Goal: Contribute content: Add original content to the website for others to see

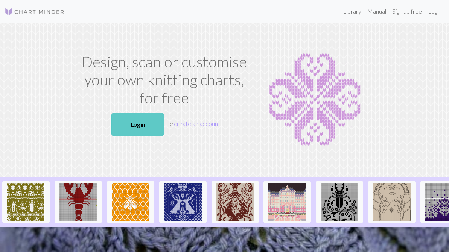
click at [140, 126] on link "Login" at bounding box center [137, 124] width 53 height 23
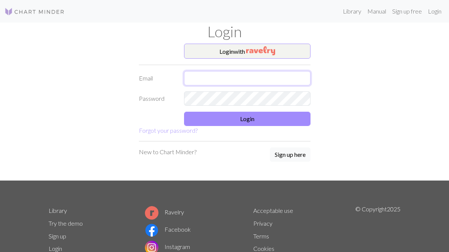
type input "mollymeiheinlein@gmail.com"
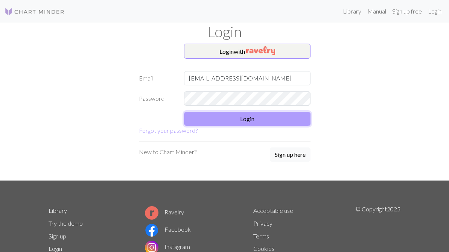
click at [211, 122] on button "Login" at bounding box center [247, 119] width 126 height 14
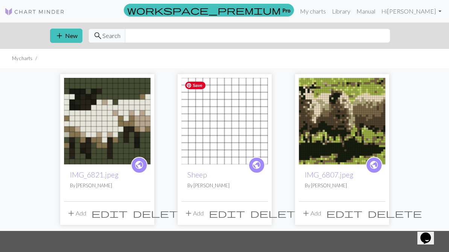
click at [214, 130] on img at bounding box center [224, 121] width 87 height 87
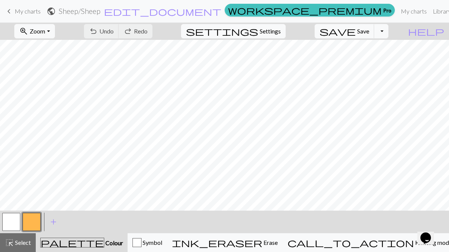
click at [18, 12] on span "My charts" at bounding box center [28, 11] width 26 height 7
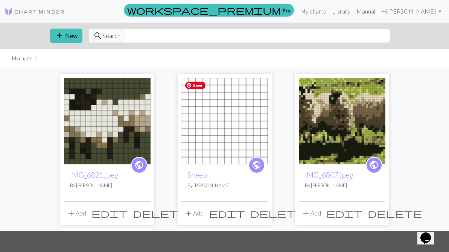
click at [212, 142] on img at bounding box center [224, 121] width 87 height 87
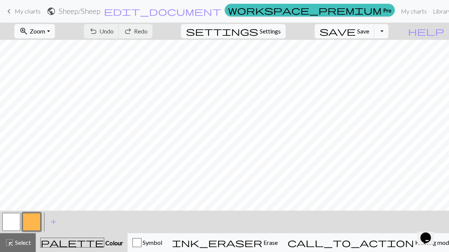
click at [17, 10] on span "My charts" at bounding box center [28, 11] width 26 height 7
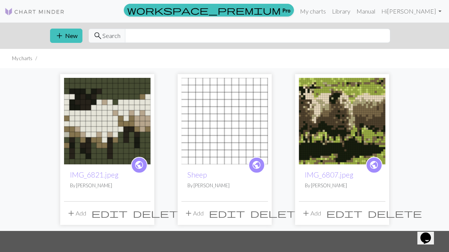
click at [262, 218] on span "delete" at bounding box center [277, 213] width 54 height 11
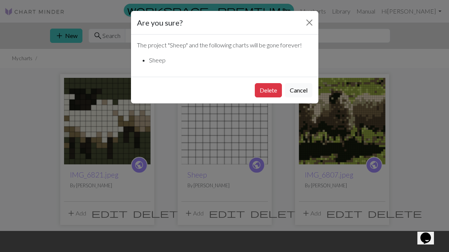
click at [265, 82] on div "Delete Cancel" at bounding box center [224, 90] width 187 height 27
click at [266, 91] on button "Delete" at bounding box center [268, 90] width 27 height 14
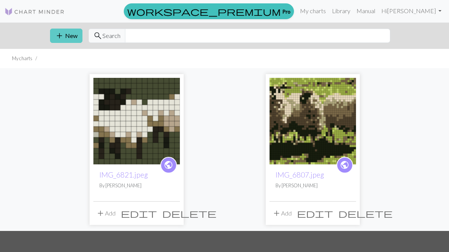
click at [65, 41] on button "add New" at bounding box center [66, 36] width 32 height 14
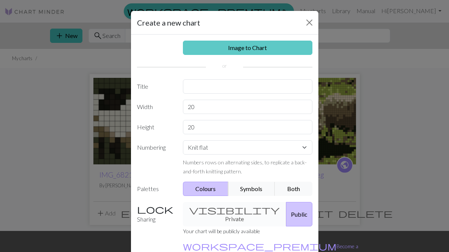
click at [210, 49] on link "Image to Chart" at bounding box center [247, 48] width 129 height 14
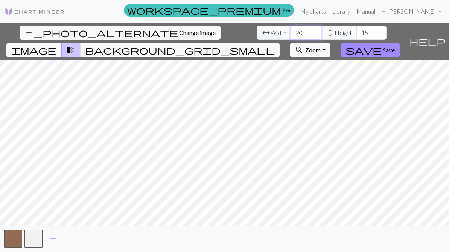
click at [291, 30] on input "20" at bounding box center [306, 33] width 30 height 14
click at [223, 234] on div "add_photo_alternate Change image arrow_range Width 25 height Height 15 image tr…" at bounding box center [224, 137] width 449 height 229
click at [291, 33] on input "25" at bounding box center [306, 33] width 30 height 14
type input "2"
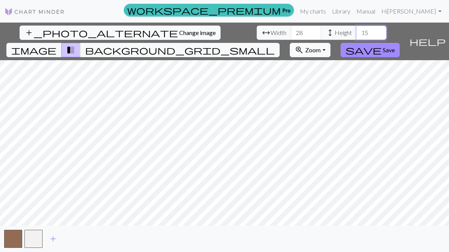
click at [356, 36] on input "15" at bounding box center [371, 33] width 30 height 14
drag, startPoint x: 139, startPoint y: 32, endPoint x: 131, endPoint y: 32, distance: 7.5
click at [291, 32] on input "28" at bounding box center [306, 33] width 30 height 14
type input "32"
drag, startPoint x: 204, startPoint y: 30, endPoint x: 194, endPoint y: 29, distance: 9.4
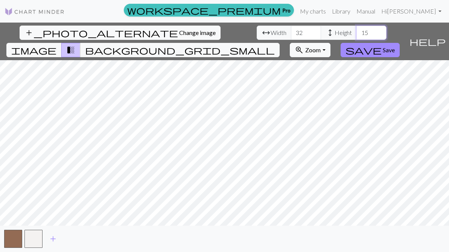
click at [356, 29] on input "15" at bounding box center [371, 33] width 30 height 14
type input "22"
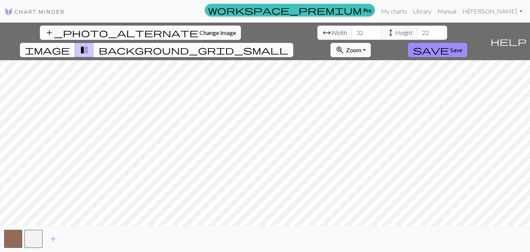
click at [288, 45] on span "background_grid_small" at bounding box center [194, 50] width 190 height 11
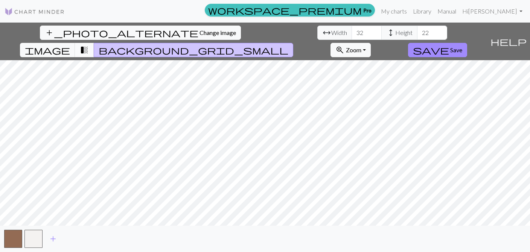
click at [94, 43] on button "transition_fade" at bounding box center [84, 50] width 19 height 14
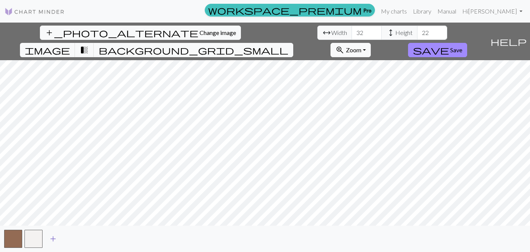
click at [53, 239] on span "add" at bounding box center [53, 239] width 9 height 11
click at [72, 240] on span "add" at bounding box center [73, 239] width 9 height 11
click at [94, 238] on span "add" at bounding box center [93, 239] width 9 height 11
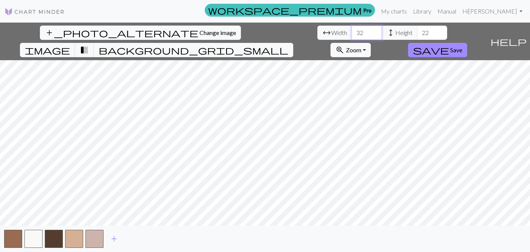
click at [351, 34] on input "32" at bounding box center [366, 33] width 30 height 14
type input "36"
click at [417, 32] on input "22" at bounding box center [432, 33] width 30 height 14
type input "28"
click at [114, 240] on span "add" at bounding box center [113, 239] width 9 height 11
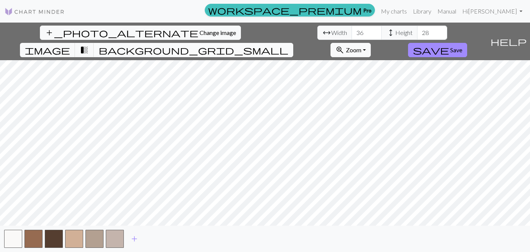
click at [288, 45] on span "background_grid_small" at bounding box center [194, 50] width 190 height 11
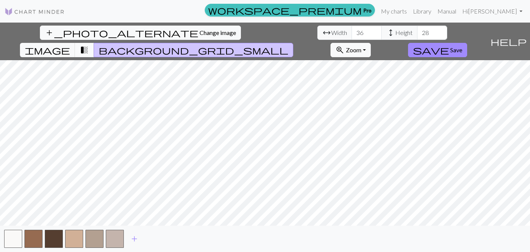
click at [89, 45] on span "transition_fade" at bounding box center [84, 50] width 9 height 11
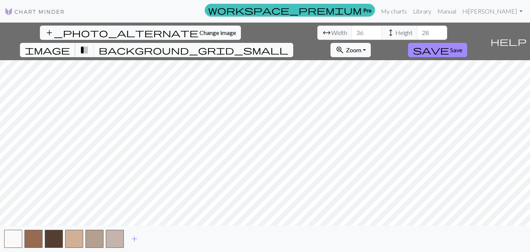
click at [70, 45] on span "image" at bounding box center [47, 50] width 45 height 11
click at [89, 45] on span "transition_fade" at bounding box center [84, 50] width 9 height 11
click at [75, 43] on button "image" at bounding box center [47, 50] width 55 height 14
click at [89, 45] on span "transition_fade" at bounding box center [84, 50] width 9 height 11
click at [115, 238] on button "button" at bounding box center [115, 239] width 18 height 18
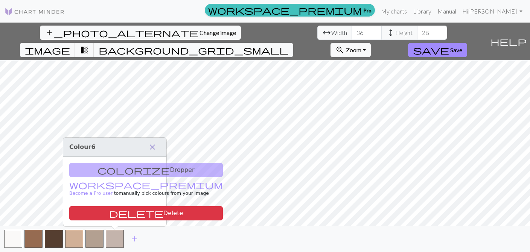
click at [152, 143] on span "close" at bounding box center [152, 147] width 9 height 11
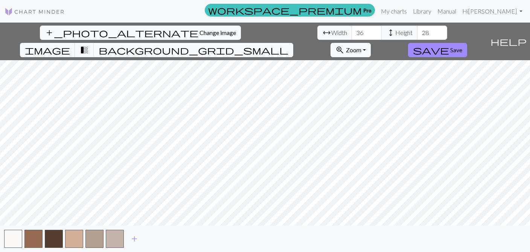
click at [293, 43] on button "background_grid_small" at bounding box center [193, 50] width 199 height 14
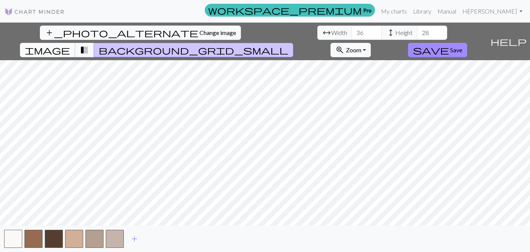
click at [70, 45] on span "image" at bounding box center [47, 50] width 45 height 11
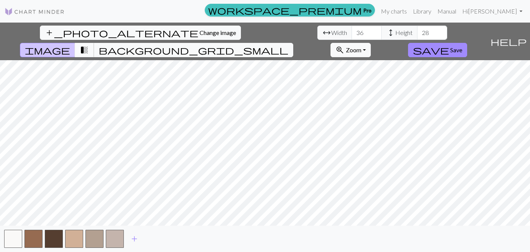
click at [89, 45] on span "transition_fade" at bounding box center [84, 50] width 9 height 11
click at [288, 45] on span "background_grid_small" at bounding box center [194, 50] width 190 height 11
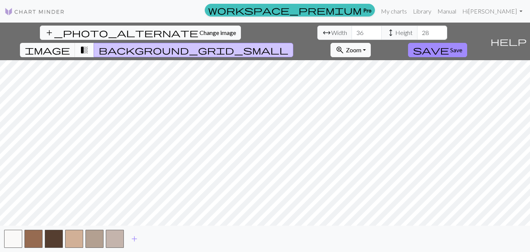
click at [89, 45] on span "transition_fade" at bounding box center [84, 50] width 9 height 11
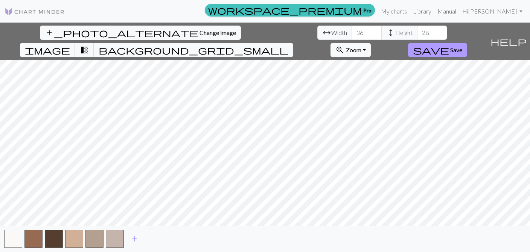
click at [448, 45] on span "save" at bounding box center [431, 50] width 36 height 11
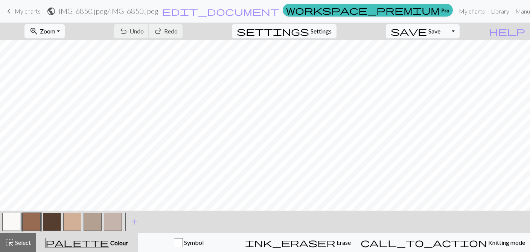
click at [158, 11] on h2 "IMG_6850.jpeg / IMG_6850.jpeg" at bounding box center [109, 11] width 100 height 9
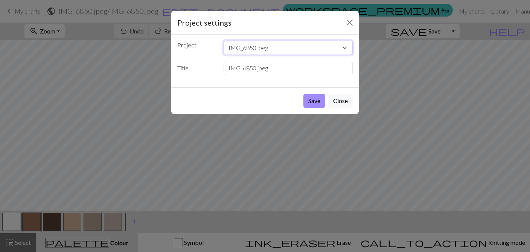
click at [254, 49] on select "IMG_6850.jpeg IMG_6821.jpeg IMG_6807.jpeg" at bounding box center [287, 48] width 129 height 14
click at [313, 102] on button "Save" at bounding box center [314, 101] width 22 height 14
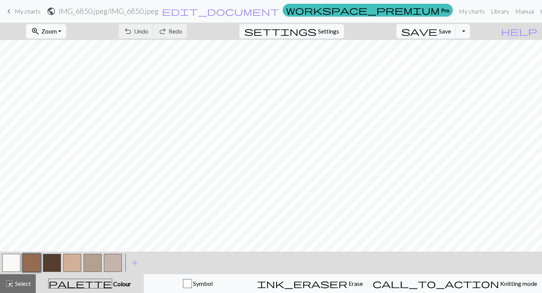
click at [56, 252] on button "button" at bounding box center [52, 263] width 18 height 18
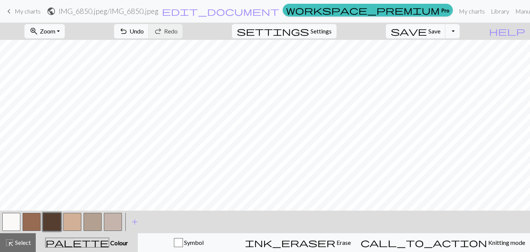
click at [32, 229] on button "button" at bounding box center [32, 222] width 18 height 18
click at [9, 222] on button "button" at bounding box center [11, 222] width 18 height 18
click at [32, 222] on button "button" at bounding box center [32, 222] width 18 height 18
click at [112, 218] on button "button" at bounding box center [113, 222] width 18 height 18
click at [68, 222] on button "button" at bounding box center [72, 222] width 18 height 18
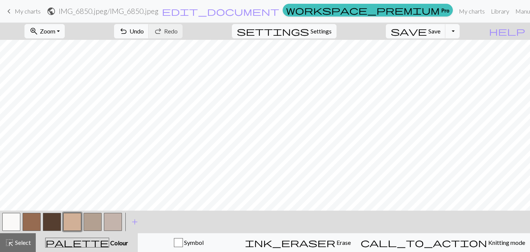
click at [27, 222] on button "button" at bounding box center [32, 222] width 18 height 18
click at [32, 223] on button "button" at bounding box center [32, 222] width 18 height 18
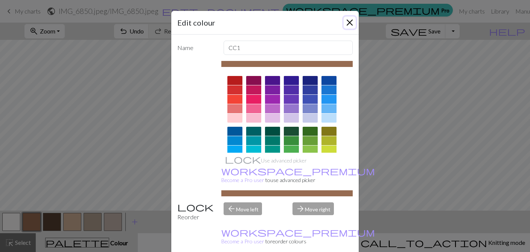
click at [348, 20] on button "Close" at bounding box center [349, 23] width 12 height 12
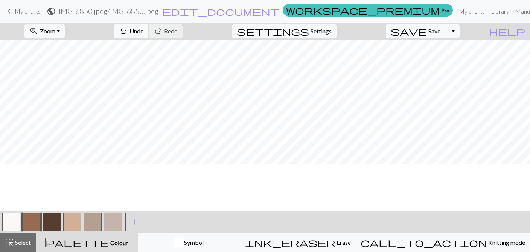
scroll to position [0, 0]
click at [53, 225] on button "button" at bounding box center [52, 222] width 18 height 18
click at [37, 229] on button "button" at bounding box center [32, 222] width 18 height 18
click at [54, 222] on button "button" at bounding box center [52, 222] width 18 height 18
click at [12, 222] on button "button" at bounding box center [11, 222] width 18 height 18
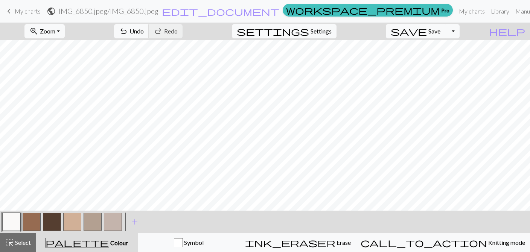
click at [53, 219] on button "button" at bounding box center [52, 222] width 18 height 18
click at [11, 228] on button "button" at bounding box center [11, 222] width 18 height 18
click at [33, 224] on button "button" at bounding box center [32, 222] width 18 height 18
click at [12, 221] on button "button" at bounding box center [11, 222] width 18 height 18
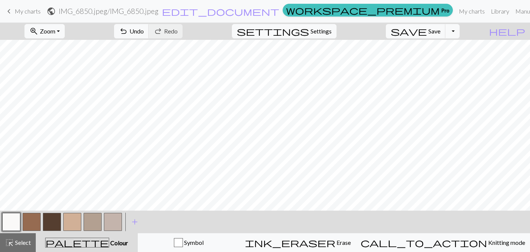
click at [52, 221] on button "button" at bounding box center [52, 222] width 18 height 18
click at [309, 30] on span "settings" at bounding box center [273, 31] width 72 height 11
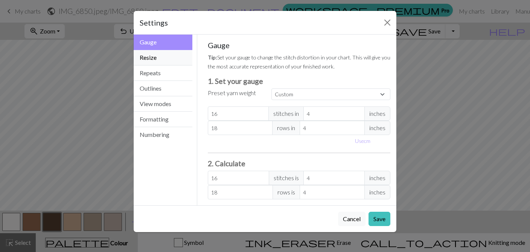
click at [172, 62] on button "Resize" at bounding box center [163, 57] width 59 height 15
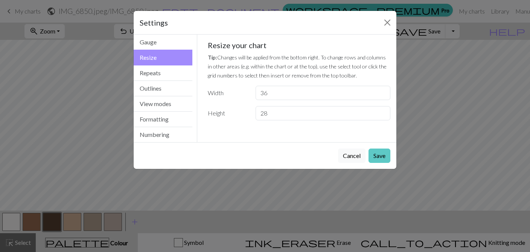
click at [378, 154] on button "Save" at bounding box center [379, 156] width 22 height 14
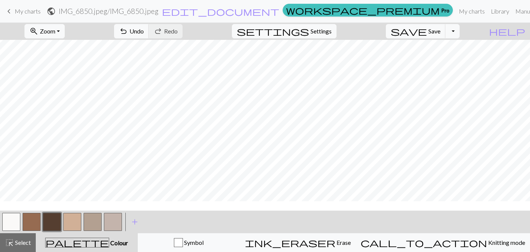
scroll to position [0, 0]
click at [322, 33] on span "Settings" at bounding box center [320, 31] width 21 height 9
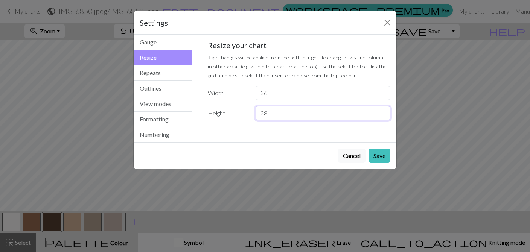
drag, startPoint x: 274, startPoint y: 114, endPoint x: 264, endPoint y: 115, distance: 9.9
click at [264, 115] on input "28" at bounding box center [322, 113] width 135 height 14
type input "2"
type input "30"
click at [381, 157] on button "Save" at bounding box center [379, 156] width 22 height 14
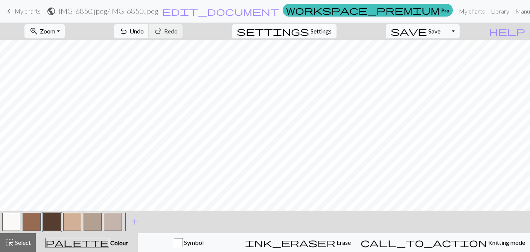
click at [327, 31] on span "Settings" at bounding box center [320, 31] width 21 height 9
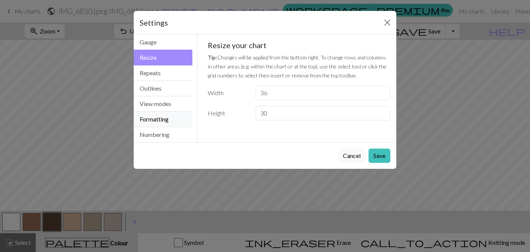
click at [154, 120] on button "Formatting" at bounding box center [163, 119] width 59 height 15
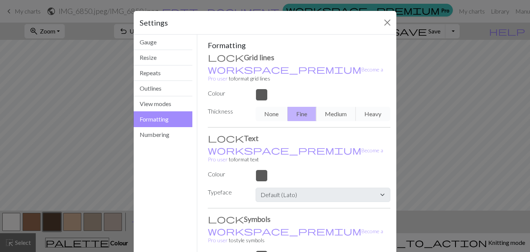
scroll to position [1, 0]
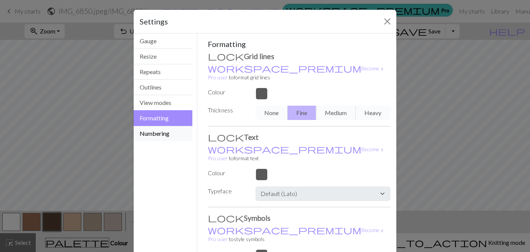
click at [167, 140] on button "Numbering" at bounding box center [163, 133] width 59 height 15
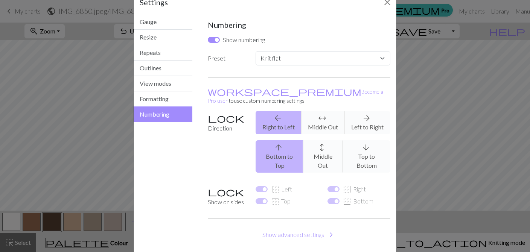
scroll to position [18, 0]
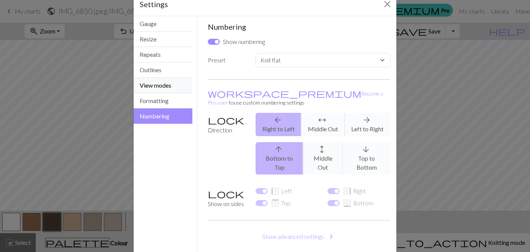
click at [152, 87] on button "View modes" at bounding box center [163, 85] width 59 height 15
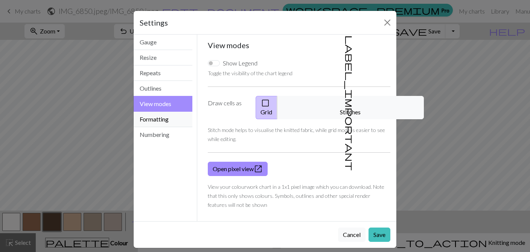
click at [154, 117] on button "Formatting" at bounding box center [163, 119] width 59 height 15
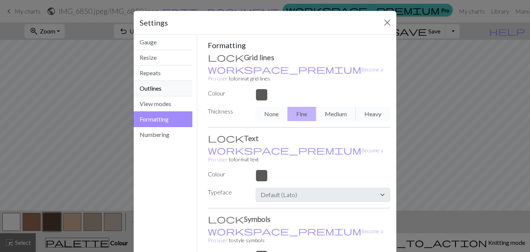
click at [155, 90] on button "Outlines" at bounding box center [163, 88] width 59 height 15
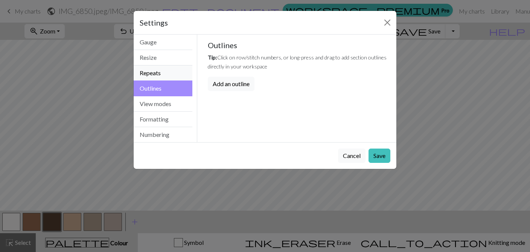
click at [155, 77] on button "Repeats" at bounding box center [163, 72] width 59 height 15
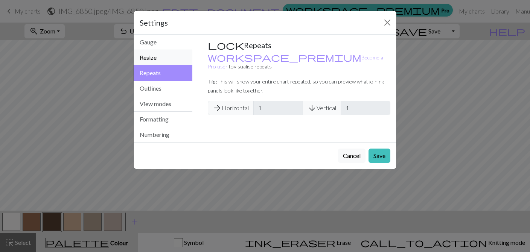
click at [147, 64] on button "Resize" at bounding box center [163, 57] width 59 height 15
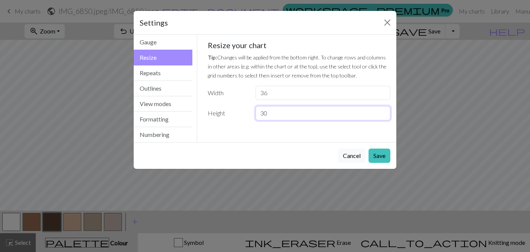
drag, startPoint x: 291, startPoint y: 112, endPoint x: 262, endPoint y: 115, distance: 29.5
click at [262, 115] on input "30" at bounding box center [322, 113] width 135 height 14
type input "28"
click at [374, 155] on button "Save" at bounding box center [379, 156] width 22 height 14
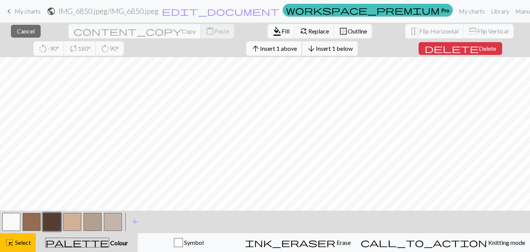
click at [260, 51] on span "Insert 1 above" at bounding box center [278, 48] width 37 height 7
click at [260, 50] on span "Insert 1 above" at bounding box center [278, 48] width 37 height 7
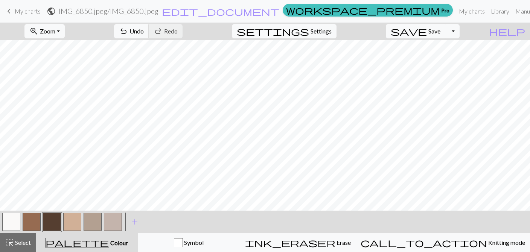
click at [24, 222] on button "button" at bounding box center [32, 222] width 18 height 18
click at [36, 222] on button "button" at bounding box center [32, 222] width 18 height 18
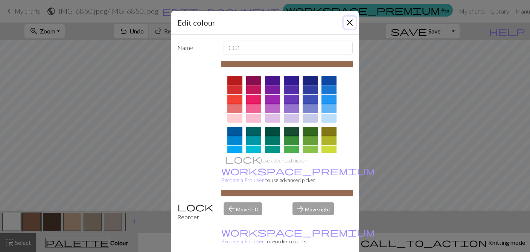
click at [354, 22] on button "Close" at bounding box center [349, 23] width 12 height 12
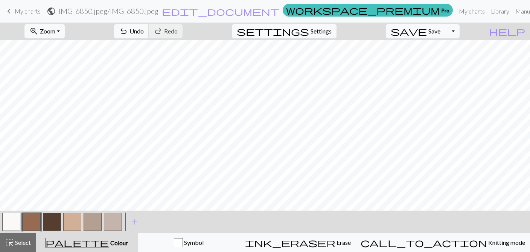
click at [33, 222] on button "button" at bounding box center [32, 222] width 18 height 18
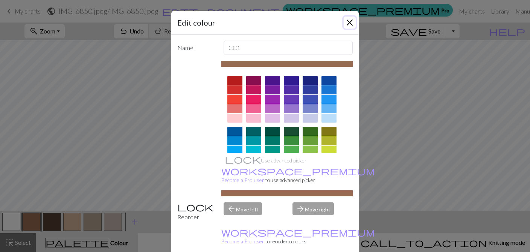
click at [348, 22] on button "Close" at bounding box center [349, 23] width 12 height 12
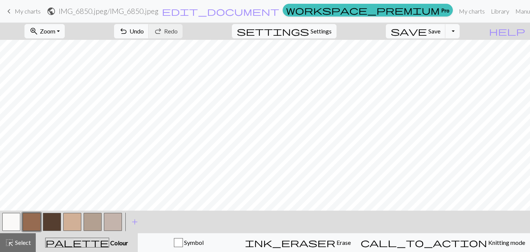
click at [30, 219] on button "button" at bounding box center [32, 222] width 18 height 18
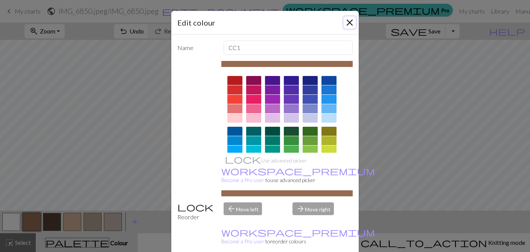
click at [353, 18] on button "Close" at bounding box center [349, 23] width 12 height 12
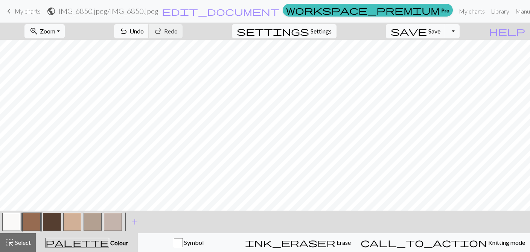
click at [36, 223] on button "button" at bounding box center [32, 222] width 18 height 18
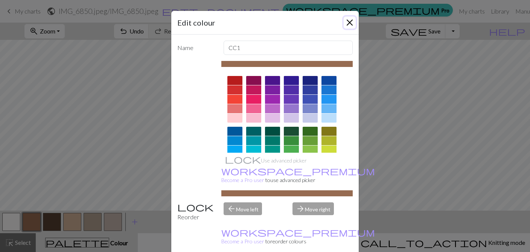
click at [349, 20] on button "Close" at bounding box center [349, 23] width 12 height 12
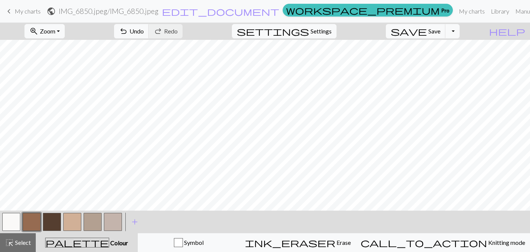
click at [50, 220] on button "button" at bounding box center [52, 222] width 18 height 18
click at [35, 222] on button "button" at bounding box center [32, 222] width 18 height 18
click at [112, 219] on button "button" at bounding box center [113, 222] width 18 height 18
click at [5, 226] on button "button" at bounding box center [11, 222] width 18 height 18
click at [22, 223] on div at bounding box center [31, 222] width 20 height 20
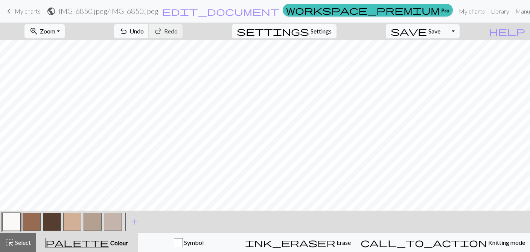
click at [29, 222] on button "button" at bounding box center [32, 222] width 18 height 18
click at [18, 223] on button "button" at bounding box center [11, 222] width 18 height 18
click at [8, 224] on button "button" at bounding box center [11, 222] width 18 height 18
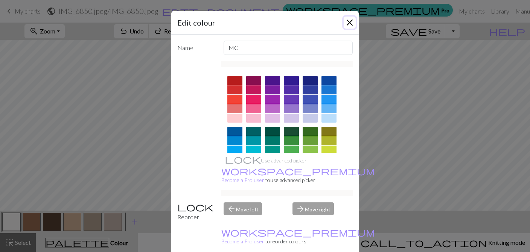
click at [349, 18] on button "Close" at bounding box center [349, 23] width 12 height 12
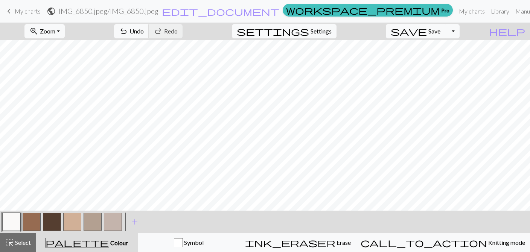
click at [49, 222] on button "button" at bounding box center [52, 222] width 18 height 18
click at [6, 226] on button "button" at bounding box center [11, 222] width 18 height 18
click at [37, 222] on button "button" at bounding box center [32, 222] width 18 height 18
click at [46, 219] on button "button" at bounding box center [52, 222] width 18 height 18
click at [15, 220] on button "button" at bounding box center [11, 222] width 18 height 18
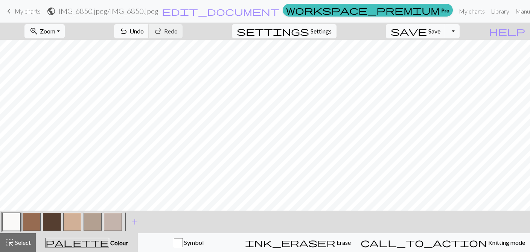
click at [52, 230] on button "button" at bounding box center [52, 222] width 18 height 18
click at [109, 223] on button "button" at bounding box center [113, 222] width 18 height 18
click at [439, 35] on button "save Save Save" at bounding box center [416, 31] width 60 height 14
click at [259, 11] on span "edit_document" at bounding box center [220, 11] width 117 height 11
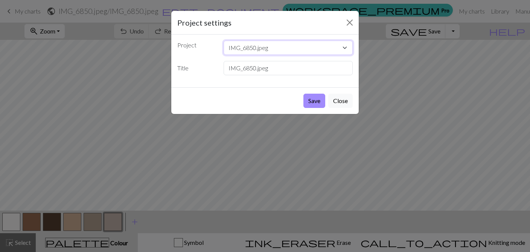
click at [259, 48] on select "IMG_6850.jpeg IMG_6821.jpeg IMG_6807.jpeg" at bounding box center [287, 48] width 129 height 14
click at [249, 67] on input "IMG_6850.jpeg" at bounding box center [287, 68] width 129 height 14
drag, startPoint x: 255, startPoint y: 69, endPoint x: 215, endPoint y: 70, distance: 40.6
click at [215, 70] on div "Title IMG_6850.jpeg" at bounding box center [265, 68] width 184 height 14
type input "Bear1.jpeg"
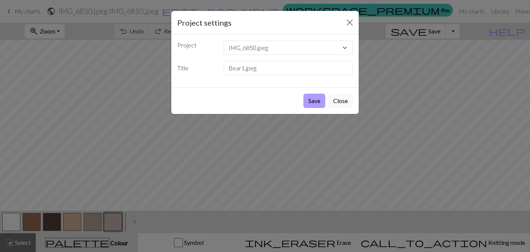
click at [304, 103] on button "Save" at bounding box center [314, 101] width 22 height 14
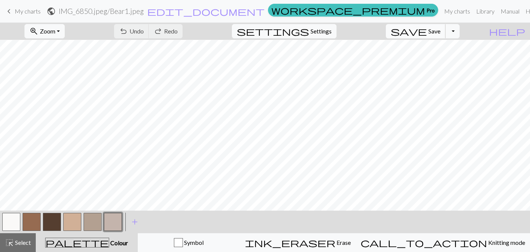
click at [433, 37] on button "save Save Save" at bounding box center [416, 31] width 60 height 14
click at [402, 12] on div "Chart saved" at bounding box center [265, 15] width 530 height 30
click at [441, 12] on link "My charts" at bounding box center [457, 11] width 32 height 15
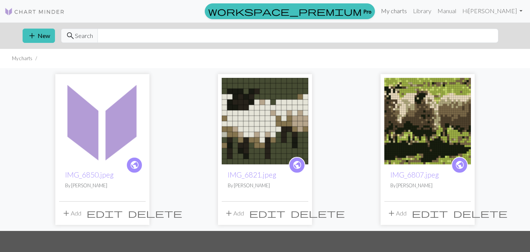
click at [402, 7] on link "My charts" at bounding box center [394, 10] width 32 height 15
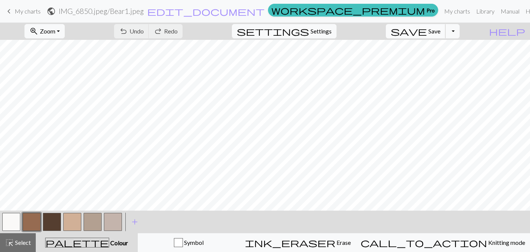
click at [427, 31] on span "save" at bounding box center [408, 31] width 36 height 11
click at [459, 33] on button "Toggle Dropdown" at bounding box center [452, 31] width 14 height 14
click at [444, 47] on button "file_copy Save a copy" at bounding box center [397, 48] width 124 height 12
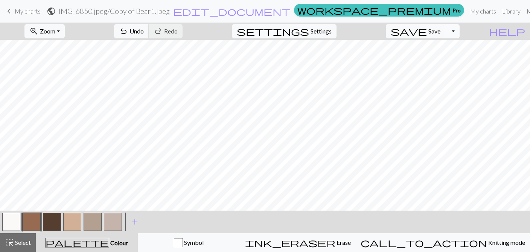
click at [459, 31] on button "Toggle Dropdown" at bounding box center [452, 31] width 14 height 14
click at [444, 57] on button "save_alt Download" at bounding box center [397, 60] width 124 height 12
click at [459, 29] on button "Toggle Dropdown" at bounding box center [452, 31] width 14 height 14
click at [443, 63] on button "save_alt Download" at bounding box center [397, 60] width 124 height 12
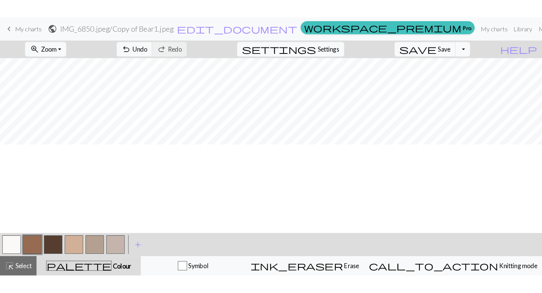
scroll to position [2, 0]
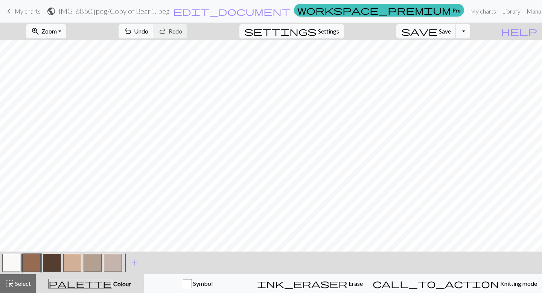
click at [470, 32] on button "Toggle Dropdown" at bounding box center [463, 31] width 14 height 14
click at [14, 252] on div "highlight_alt Select Select" at bounding box center [18, 283] width 26 height 9
click at [20, 252] on span "Select" at bounding box center [22, 283] width 17 height 7
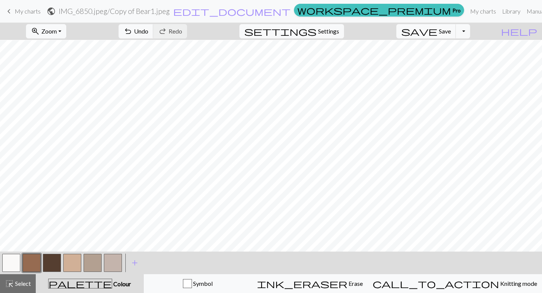
scroll to position [14, 0]
click at [437, 34] on span "save" at bounding box center [419, 31] width 36 height 11
click at [451, 33] on span "Save" at bounding box center [445, 30] width 12 height 7
click at [415, 11] on div "Chart saved" at bounding box center [271, 15] width 542 height 30
click at [467, 12] on link "My charts" at bounding box center [483, 11] width 32 height 15
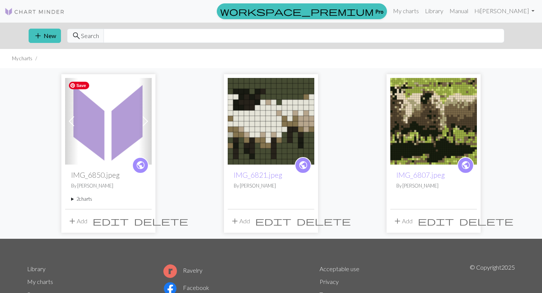
click at [96, 124] on img at bounding box center [108, 121] width 87 height 87
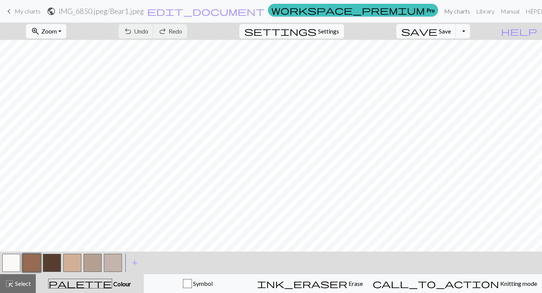
click at [441, 11] on link "My charts" at bounding box center [457, 11] width 32 height 15
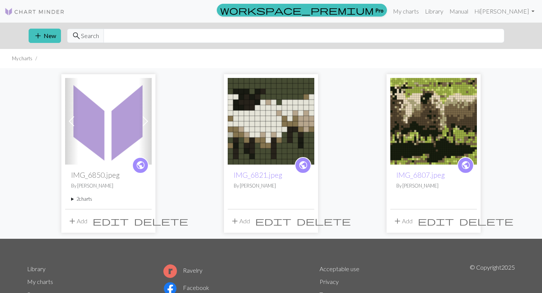
click at [139, 166] on span "public" at bounding box center [140, 165] width 9 height 12
click at [36, 38] on span "add" at bounding box center [37, 35] width 9 height 11
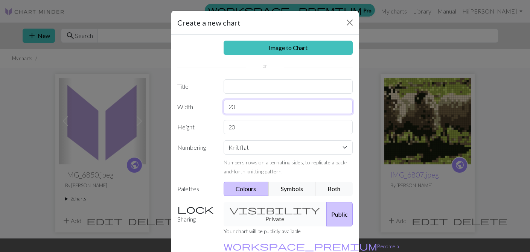
drag, startPoint x: 251, startPoint y: 106, endPoint x: 186, endPoint y: 67, distance: 76.3
click at [186, 70] on div "Image to Chart Title Width 20 Height 20 Numbering Knit flat Knit in the round L…" at bounding box center [264, 156] width 187 height 243
type input "35"
drag, startPoint x: 242, startPoint y: 128, endPoint x: 206, endPoint y: 116, distance: 37.7
click at [206, 116] on div "Image to Chart Title Width 35 Height 20 Numbering Knit flat Knit in the round L…" at bounding box center [264, 156] width 187 height 243
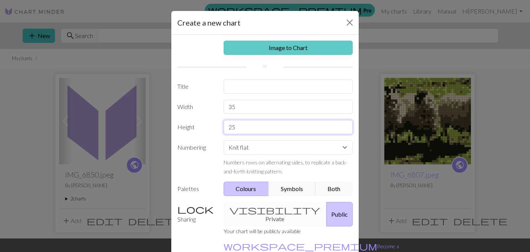
type input "25"
click at [262, 47] on link "Image to Chart" at bounding box center [287, 48] width 129 height 14
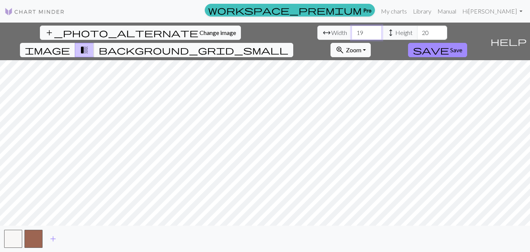
drag, startPoint x: 165, startPoint y: 32, endPoint x: 148, endPoint y: 28, distance: 17.1
click at [317, 29] on div "arrow_range Width 19 height Height 20" at bounding box center [382, 33] width 130 height 14
type input "22"
drag, startPoint x: 232, startPoint y: 37, endPoint x: 218, endPoint y: 31, distance: 15.2
click at [417, 32] on input "20" at bounding box center [432, 33] width 30 height 14
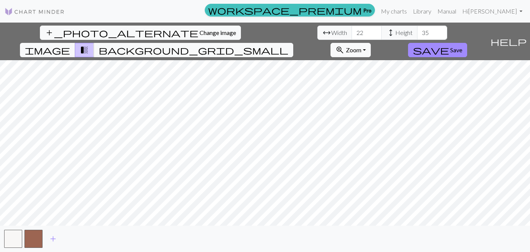
click at [261, 235] on div "add_photo_alternate Change image arrow_range Width 22 height Height 35 image tr…" at bounding box center [265, 137] width 530 height 229
drag, startPoint x: 229, startPoint y: 32, endPoint x: 223, endPoint y: 31, distance: 6.4
click at [417, 31] on input "35" at bounding box center [432, 33] width 30 height 14
type input "38"
drag, startPoint x: 163, startPoint y: 32, endPoint x: 149, endPoint y: 31, distance: 13.6
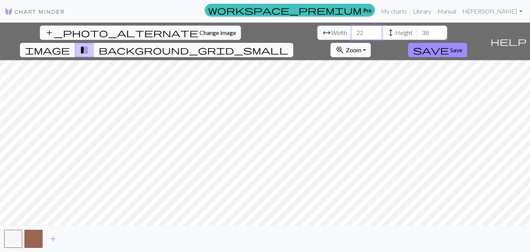
click at [317, 31] on div "arrow_range Width 22 height Height 38" at bounding box center [382, 33] width 130 height 14
click at [288, 45] on span "background_grid_small" at bounding box center [194, 50] width 190 height 11
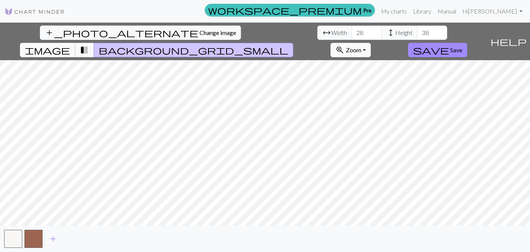
click at [70, 45] on span "image" at bounding box center [47, 50] width 45 height 11
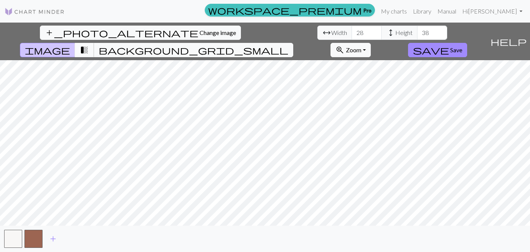
click at [89, 45] on span "transition_fade" at bounding box center [84, 50] width 9 height 11
click at [288, 45] on span "background_grid_small" at bounding box center [194, 50] width 190 height 11
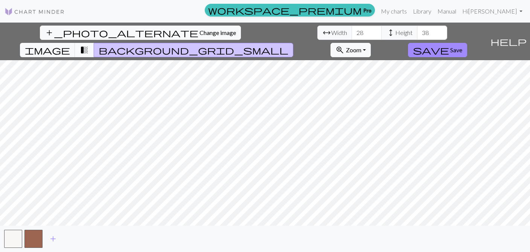
click at [89, 45] on span "transition_fade" at bounding box center [84, 50] width 9 height 11
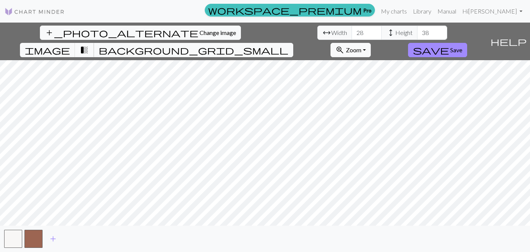
click at [89, 45] on span "transition_fade" at bounding box center [84, 50] width 9 height 11
click at [70, 45] on span "image" at bounding box center [47, 50] width 45 height 11
click at [54, 238] on span "add" at bounding box center [53, 239] width 9 height 11
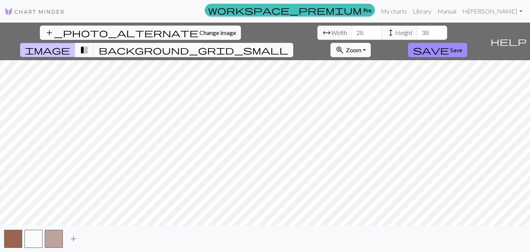
click at [73, 239] on span "add" at bounding box center [73, 239] width 9 height 11
click at [91, 241] on span "add" at bounding box center [93, 239] width 9 height 11
click at [93, 240] on button "button" at bounding box center [94, 239] width 18 height 18
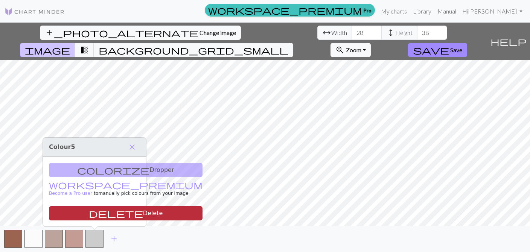
click at [96, 216] on button "delete Delete" at bounding box center [125, 213] width 153 height 14
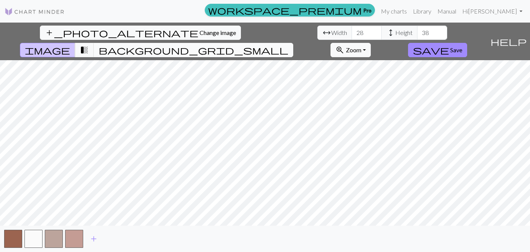
click at [293, 43] on button "background_grid_small" at bounding box center [193, 50] width 199 height 14
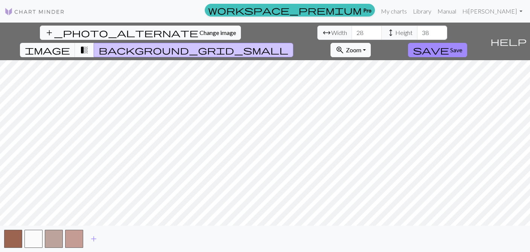
click at [89, 45] on span "transition_fade" at bounding box center [84, 50] width 9 height 11
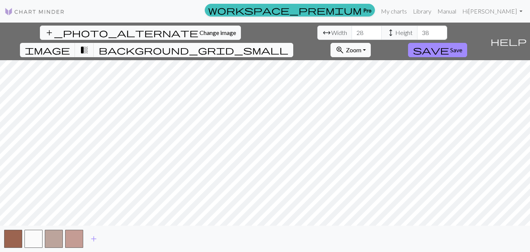
click at [288, 45] on span "background_grid_small" at bounding box center [194, 50] width 190 height 11
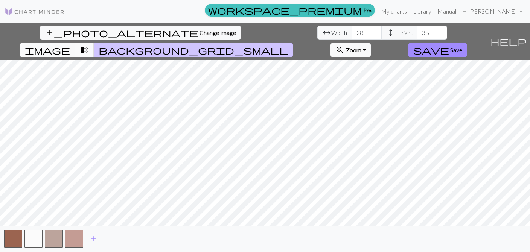
click at [89, 45] on span "transition_fade" at bounding box center [84, 50] width 9 height 11
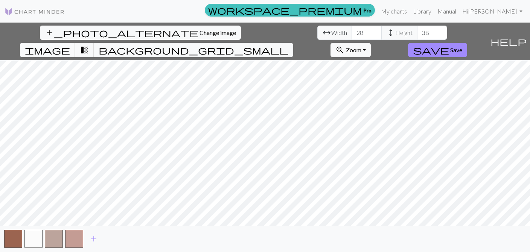
click at [70, 45] on span "image" at bounding box center [47, 50] width 45 height 11
click at [95, 238] on span "add" at bounding box center [93, 239] width 9 height 11
click at [95, 238] on button "button" at bounding box center [94, 239] width 18 height 18
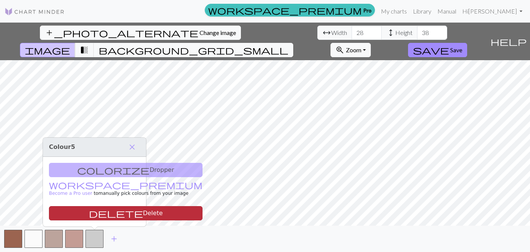
click at [100, 216] on button "delete Delete" at bounding box center [125, 213] width 153 height 14
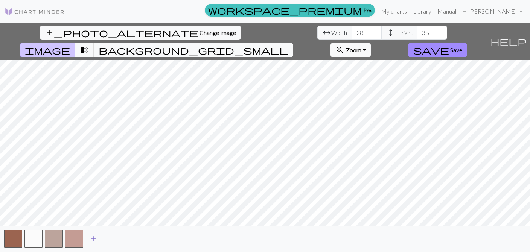
click at [96, 240] on span "add" at bounding box center [93, 239] width 9 height 11
click at [112, 240] on span "add" at bounding box center [113, 239] width 9 height 11
click at [132, 237] on span "add" at bounding box center [134, 239] width 9 height 11
click at [157, 237] on span "add" at bounding box center [154, 239] width 9 height 11
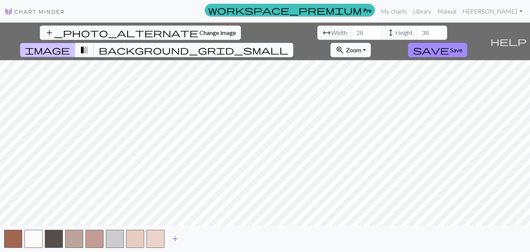
click at [175, 239] on span "add" at bounding box center [174, 239] width 9 height 11
click at [288, 45] on span "background_grid_small" at bounding box center [194, 50] width 190 height 11
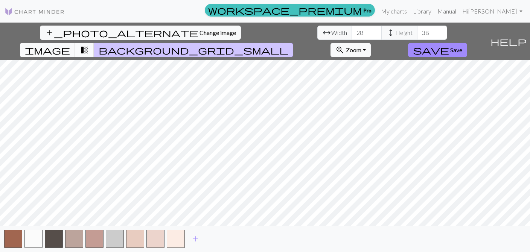
click at [89, 45] on span "transition_fade" at bounding box center [84, 50] width 9 height 11
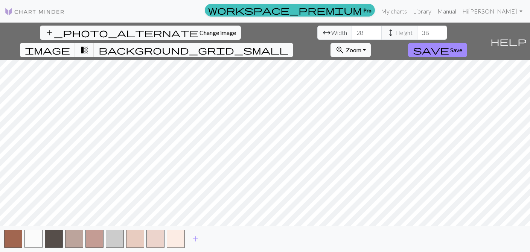
click at [70, 45] on span "image" at bounding box center [47, 50] width 45 height 11
click at [194, 239] on span "add" at bounding box center [195, 239] width 9 height 11
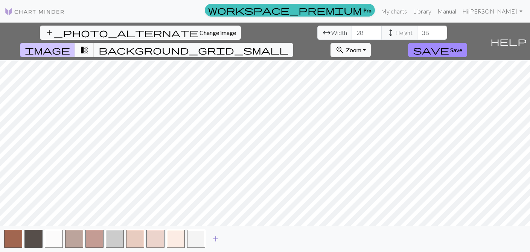
click at [214, 240] on span "add" at bounding box center [215, 239] width 9 height 11
click at [195, 239] on button "button" at bounding box center [196, 239] width 18 height 18
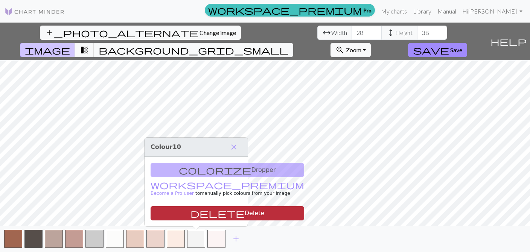
click at [192, 214] on button "delete Delete" at bounding box center [226, 213] width 153 height 14
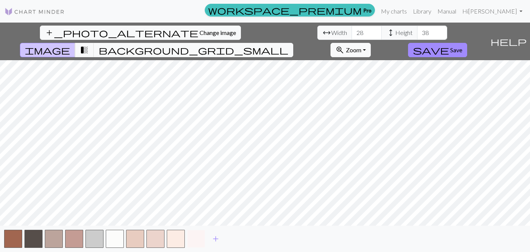
click at [194, 241] on button "button" at bounding box center [196, 239] width 18 height 18
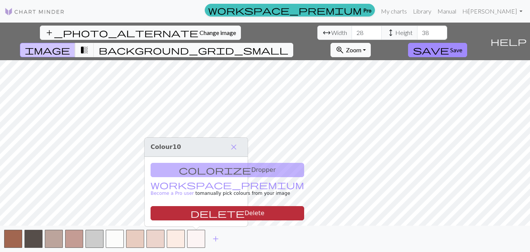
click at [197, 215] on button "delete Delete" at bounding box center [226, 213] width 153 height 14
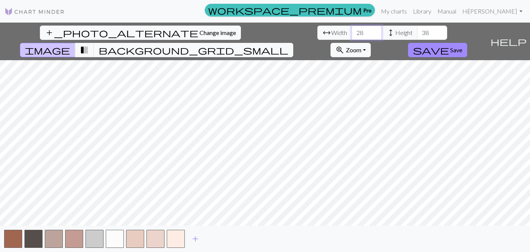
drag, startPoint x: 164, startPoint y: 33, endPoint x: 151, endPoint y: 31, distance: 13.3
click at [351, 32] on input "28" at bounding box center [366, 33] width 30 height 14
type input "32"
click at [417, 32] on input "38" at bounding box center [432, 33] width 30 height 14
drag, startPoint x: 229, startPoint y: 33, endPoint x: 220, endPoint y: 33, distance: 9.4
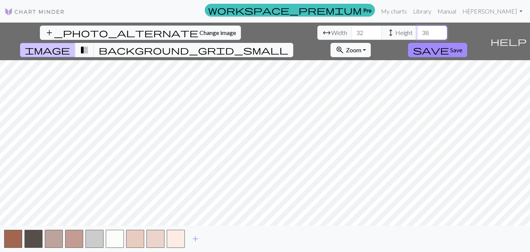
click at [417, 33] on input "38" at bounding box center [432, 33] width 30 height 14
type input "42"
click at [449, 45] on span "save" at bounding box center [431, 50] width 36 height 11
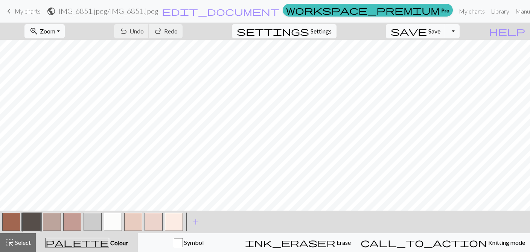
click at [95, 222] on button "button" at bounding box center [93, 222] width 18 height 18
click at [93, 225] on button "button" at bounding box center [93, 222] width 18 height 18
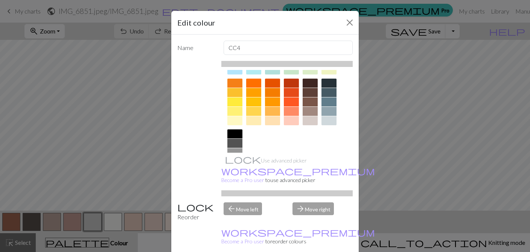
scroll to position [89, 0]
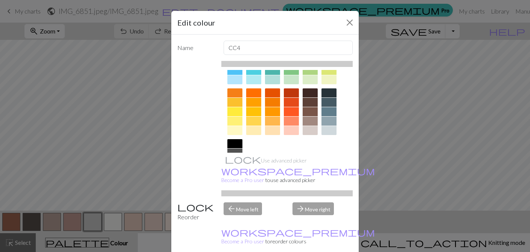
click at [305, 109] on div at bounding box center [309, 111] width 15 height 9
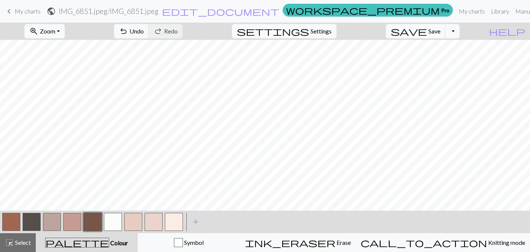
click at [85, 219] on button "button" at bounding box center [93, 222] width 18 height 18
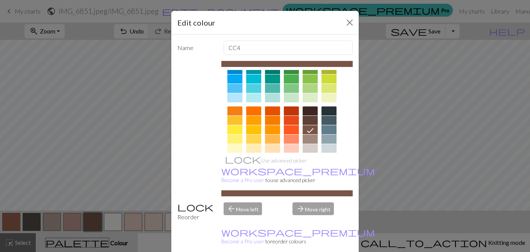
scroll to position [72, 0]
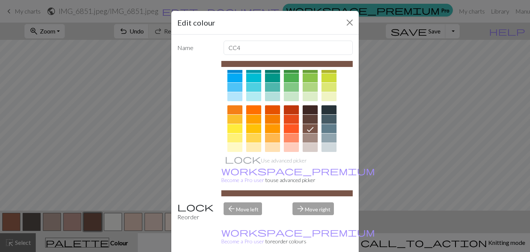
click at [310, 121] on div at bounding box center [309, 119] width 15 height 9
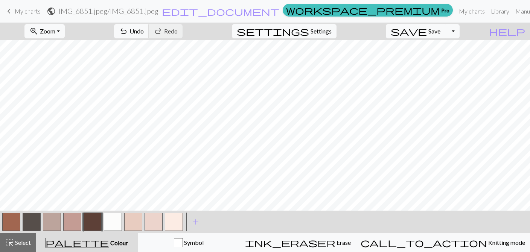
click at [13, 220] on button "button" at bounding box center [11, 222] width 18 height 18
click at [90, 219] on button "button" at bounding box center [93, 222] width 18 height 18
click at [119, 224] on button "button" at bounding box center [113, 222] width 18 height 18
click at [11, 223] on button "button" at bounding box center [11, 222] width 18 height 18
click at [51, 221] on button "button" at bounding box center [52, 222] width 18 height 18
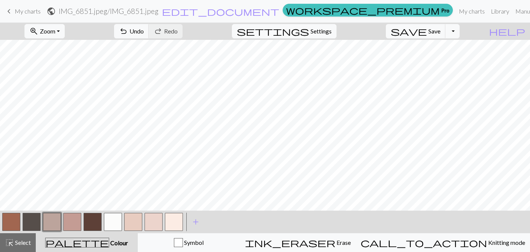
click at [52, 222] on button "button" at bounding box center [52, 222] width 18 height 18
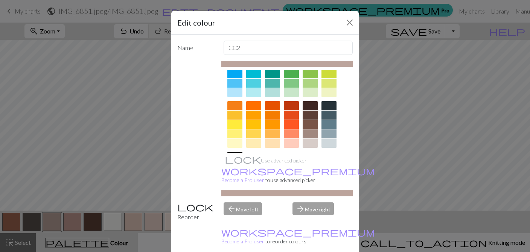
scroll to position [63, 0]
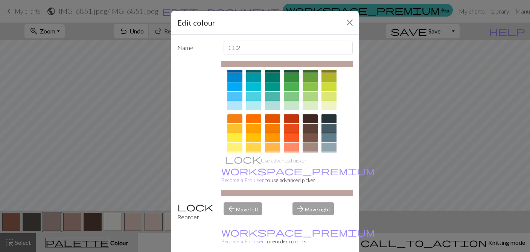
click at [306, 135] on div at bounding box center [309, 137] width 15 height 9
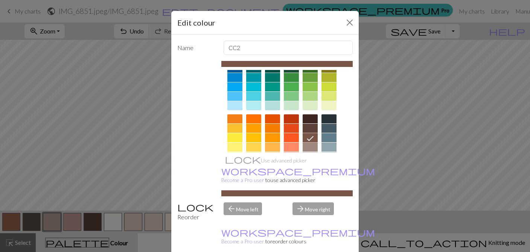
click at [306, 202] on div "arrow_forward Move right" at bounding box center [322, 211] width 69 height 19
click at [309, 202] on div "arrow_forward Move right" at bounding box center [322, 211] width 69 height 19
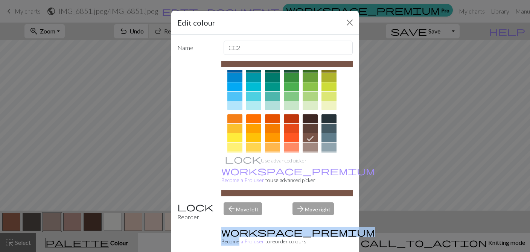
click at [309, 202] on div "arrow_forward Move right" at bounding box center [322, 211] width 69 height 19
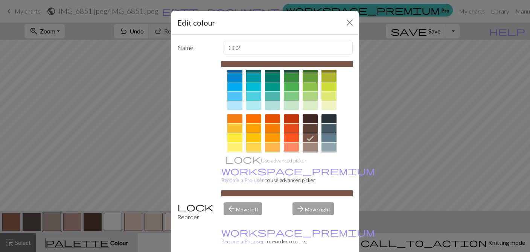
click at [316, 202] on div "arrow_forward Move right" at bounding box center [322, 211] width 69 height 19
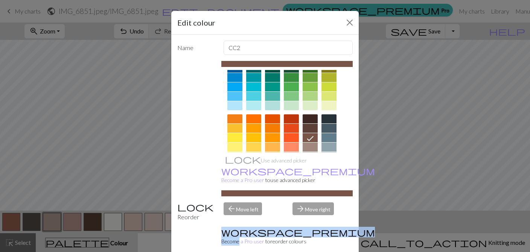
click at [316, 202] on div "arrow_forward Move right" at bounding box center [322, 211] width 69 height 19
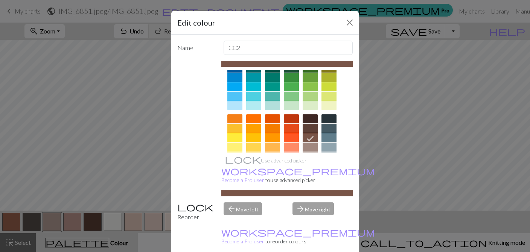
click at [242, 202] on div "arrow_back Move left" at bounding box center [253, 211] width 69 height 19
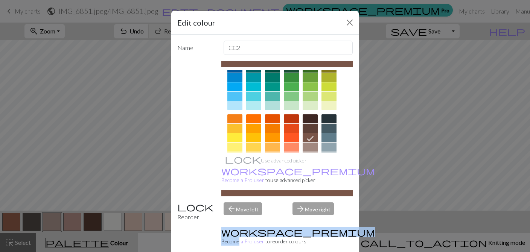
click at [242, 202] on div "arrow_back Move left" at bounding box center [253, 211] width 69 height 19
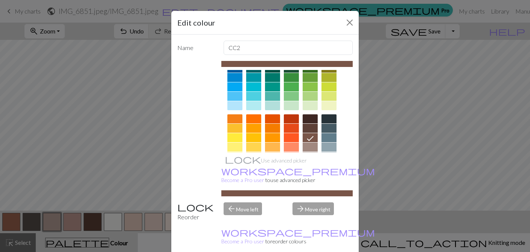
click at [242, 202] on div "arrow_back Move left" at bounding box center [253, 211] width 69 height 19
click at [351, 23] on button "Close" at bounding box center [349, 23] width 12 height 12
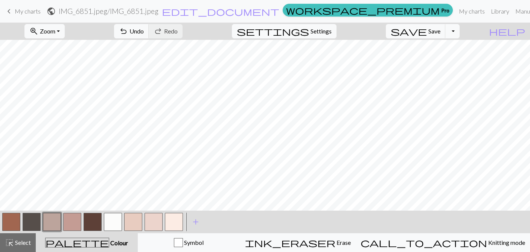
click at [53, 222] on button "button" at bounding box center [52, 222] width 18 height 18
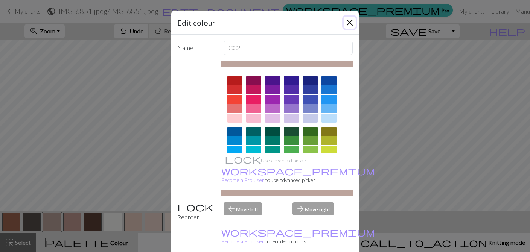
click at [351, 25] on button "Close" at bounding box center [349, 23] width 12 height 12
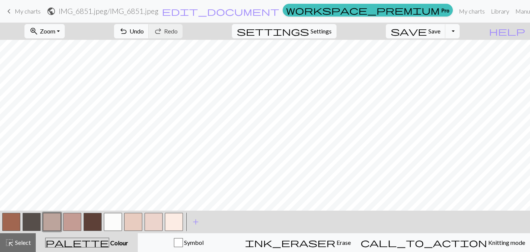
click at [129, 221] on button "button" at bounding box center [133, 222] width 18 height 18
click at [80, 222] on button "button" at bounding box center [72, 222] width 18 height 18
click at [92, 220] on button "button" at bounding box center [93, 222] width 18 height 18
click at [11, 221] on button "button" at bounding box center [11, 222] width 18 height 18
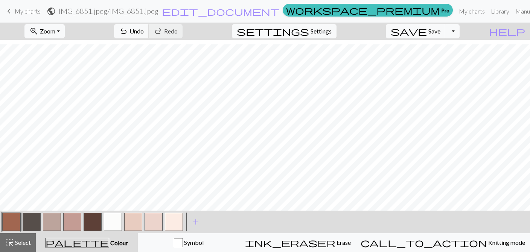
scroll to position [50, 0]
click at [93, 225] on button "button" at bounding box center [93, 222] width 18 height 18
click at [3, 224] on button "button" at bounding box center [11, 222] width 18 height 18
click at [91, 224] on button "button" at bounding box center [93, 222] width 18 height 18
click at [13, 225] on button "button" at bounding box center [11, 222] width 18 height 18
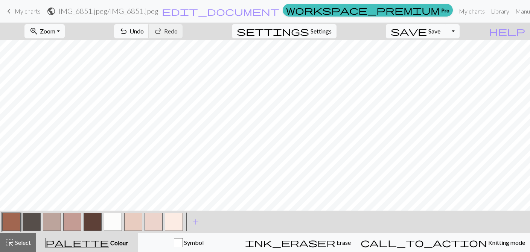
click at [97, 217] on button "button" at bounding box center [93, 222] width 18 height 18
click at [14, 228] on button "button" at bounding box center [11, 222] width 18 height 18
click at [97, 222] on button "button" at bounding box center [93, 222] width 18 height 18
click at [10, 224] on button "button" at bounding box center [11, 222] width 18 height 18
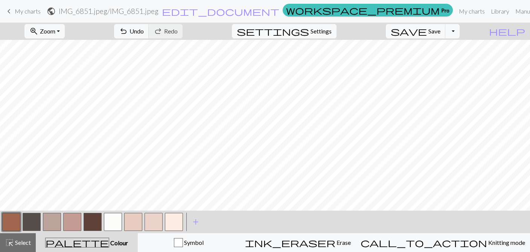
click at [93, 219] on button "button" at bounding box center [93, 222] width 18 height 18
click at [10, 223] on button "button" at bounding box center [11, 222] width 18 height 18
click at [91, 221] on button "button" at bounding box center [93, 222] width 18 height 18
click at [14, 218] on button "button" at bounding box center [11, 222] width 18 height 18
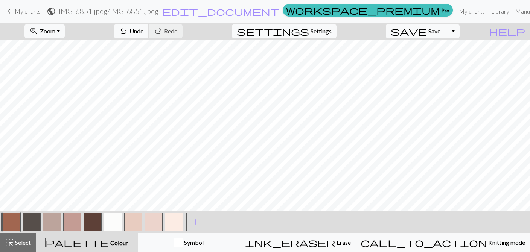
click at [94, 223] on button "button" at bounding box center [93, 222] width 18 height 18
click at [112, 223] on button "button" at bounding box center [113, 222] width 18 height 18
click at [13, 224] on button "button" at bounding box center [11, 222] width 18 height 18
click at [91, 221] on button "button" at bounding box center [93, 222] width 18 height 18
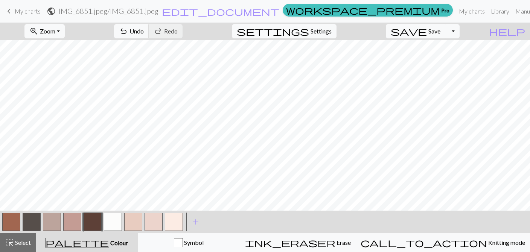
click at [17, 223] on button "button" at bounding box center [11, 222] width 18 height 18
click at [90, 224] on button "button" at bounding box center [93, 222] width 18 height 18
click at [14, 224] on button "button" at bounding box center [11, 222] width 18 height 18
click at [91, 218] on button "button" at bounding box center [93, 222] width 18 height 18
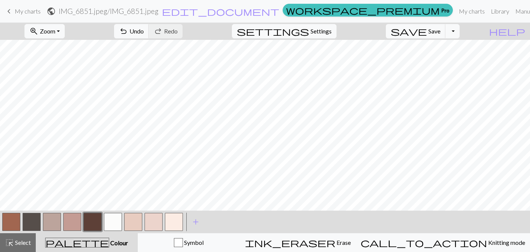
click at [16, 225] on button "button" at bounding box center [11, 222] width 18 height 18
click at [94, 220] on button "button" at bounding box center [93, 222] width 18 height 18
click at [8, 220] on button "button" at bounding box center [11, 222] width 18 height 18
click at [93, 229] on button "button" at bounding box center [93, 222] width 18 height 18
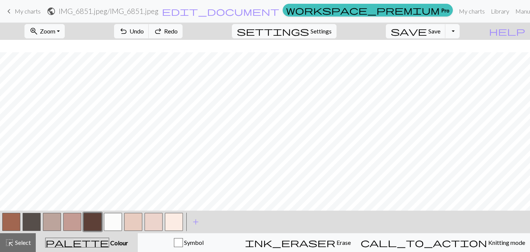
scroll to position [50, 0]
click at [10, 222] on button "button" at bounding box center [11, 222] width 18 height 18
click at [112, 222] on button "button" at bounding box center [113, 222] width 18 height 18
click at [98, 225] on button "button" at bounding box center [93, 222] width 18 height 18
click at [5, 224] on button "button" at bounding box center [11, 222] width 18 height 18
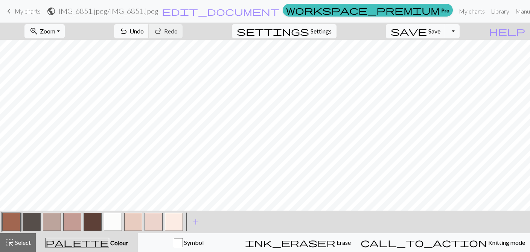
click at [96, 225] on button "button" at bounding box center [93, 222] width 18 height 18
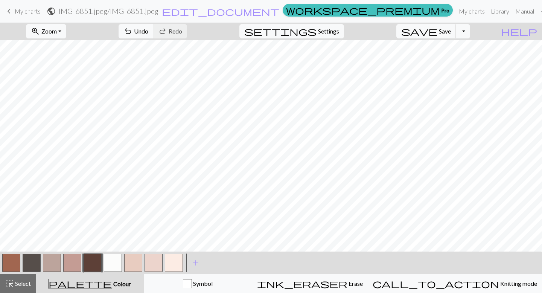
click at [28, 268] on button "button" at bounding box center [32, 263] width 18 height 18
click at [52, 263] on button "button" at bounding box center [52, 263] width 18 height 18
click at [23, 261] on button "button" at bounding box center [32, 263] width 18 height 18
click at [93, 261] on button "button" at bounding box center [93, 263] width 18 height 18
click at [9, 264] on button "button" at bounding box center [11, 263] width 18 height 18
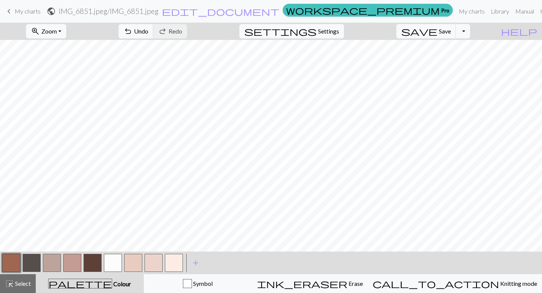
click at [53, 263] on button "button" at bounding box center [52, 263] width 18 height 18
click at [113, 264] on button "button" at bounding box center [113, 263] width 18 height 18
click at [9, 264] on button "button" at bounding box center [11, 263] width 18 height 18
click at [12, 266] on button "button" at bounding box center [11, 263] width 18 height 18
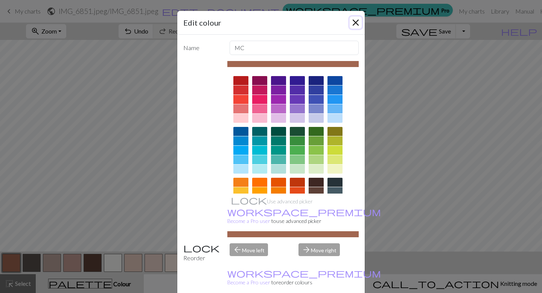
click at [356, 24] on button "Close" at bounding box center [355, 23] width 12 height 12
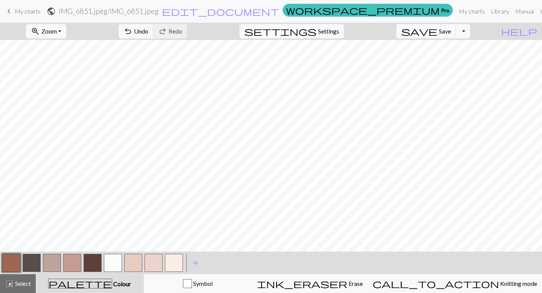
click at [35, 263] on button "button" at bounding box center [32, 263] width 18 height 18
click at [5, 264] on button "button" at bounding box center [11, 263] width 18 height 18
click at [35, 259] on button "button" at bounding box center [32, 263] width 18 height 18
click at [7, 259] on button "button" at bounding box center [11, 263] width 18 height 18
click at [28, 264] on button "button" at bounding box center [32, 263] width 18 height 18
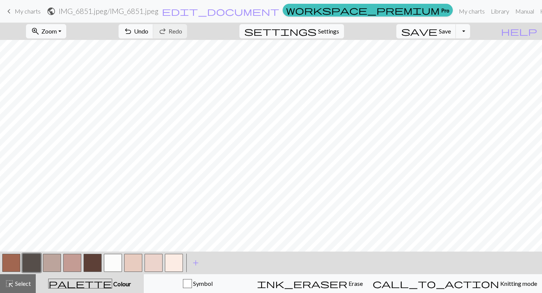
click at [11, 264] on button "button" at bounding box center [11, 263] width 18 height 18
click at [54, 262] on button "button" at bounding box center [52, 263] width 18 height 18
click at [6, 263] on button "button" at bounding box center [11, 263] width 18 height 18
click at [97, 268] on button "button" at bounding box center [93, 263] width 18 height 18
click at [30, 258] on button "button" at bounding box center [32, 263] width 18 height 18
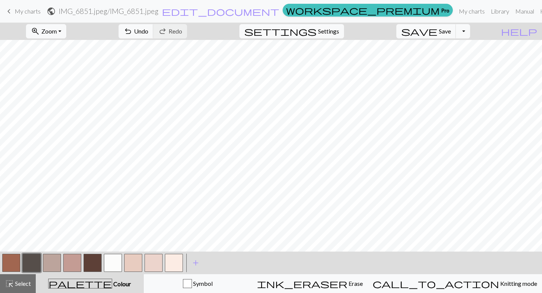
click at [4, 266] on button "button" at bounding box center [11, 263] width 18 height 18
click at [32, 259] on button "button" at bounding box center [32, 263] width 18 height 18
click at [12, 265] on button "button" at bounding box center [11, 263] width 18 height 18
click at [37, 263] on button "button" at bounding box center [32, 263] width 18 height 18
click at [7, 268] on button "button" at bounding box center [11, 263] width 18 height 18
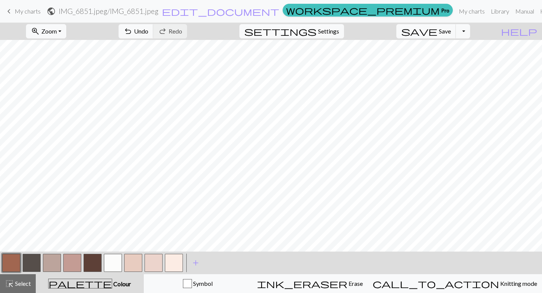
click at [29, 264] on button "button" at bounding box center [32, 263] width 18 height 18
click at [92, 261] on button "button" at bounding box center [93, 263] width 18 height 18
click at [116, 264] on button "button" at bounding box center [113, 263] width 18 height 18
click at [29, 266] on button "button" at bounding box center [32, 263] width 18 height 18
click at [93, 260] on button "button" at bounding box center [93, 263] width 18 height 18
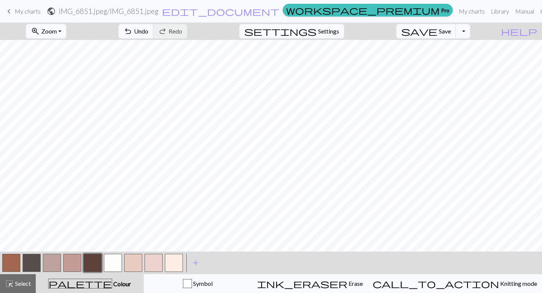
click at [33, 263] on button "button" at bounding box center [32, 263] width 18 height 18
click at [134, 260] on button "button" at bounding box center [133, 263] width 18 height 18
click at [58, 265] on button "button" at bounding box center [52, 263] width 18 height 18
click at [150, 260] on button "button" at bounding box center [153, 263] width 18 height 18
click at [66, 261] on button "button" at bounding box center [72, 263] width 18 height 18
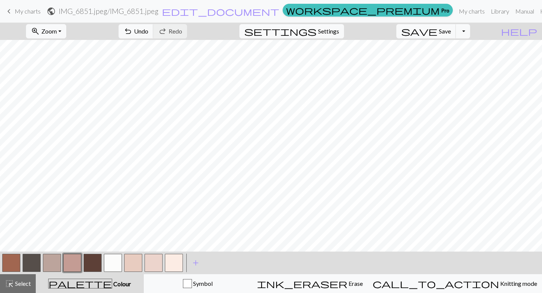
click at [15, 263] on button "button" at bounding box center [11, 263] width 18 height 18
click at [92, 262] on button "button" at bounding box center [93, 263] width 18 height 18
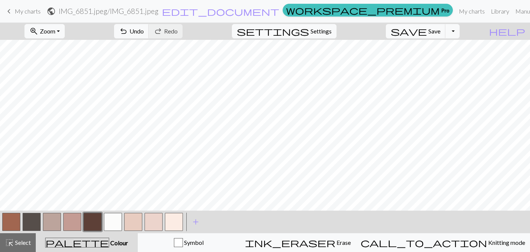
click at [35, 222] on button "button" at bounding box center [32, 222] width 18 height 18
click at [14, 222] on button "button" at bounding box center [11, 222] width 18 height 18
click at [72, 222] on button "button" at bounding box center [72, 222] width 18 height 18
click at [34, 224] on button "button" at bounding box center [32, 222] width 18 height 18
click at [13, 219] on button "button" at bounding box center [11, 222] width 18 height 18
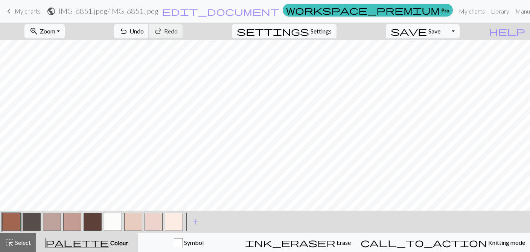
click at [114, 217] on button "button" at bounding box center [113, 222] width 18 height 18
click at [31, 227] on button "button" at bounding box center [32, 222] width 18 height 18
click at [84, 216] on button "button" at bounding box center [93, 222] width 18 height 18
click at [26, 219] on button "button" at bounding box center [32, 222] width 18 height 18
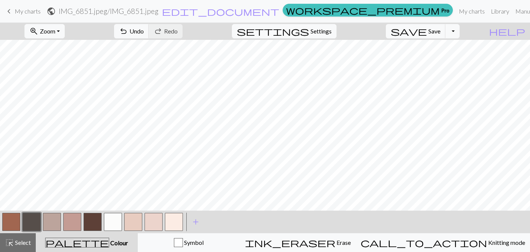
click at [73, 221] on button "button" at bounding box center [72, 222] width 18 height 18
click at [112, 223] on button "button" at bounding box center [113, 222] width 18 height 18
click at [93, 220] on button "button" at bounding box center [93, 222] width 18 height 18
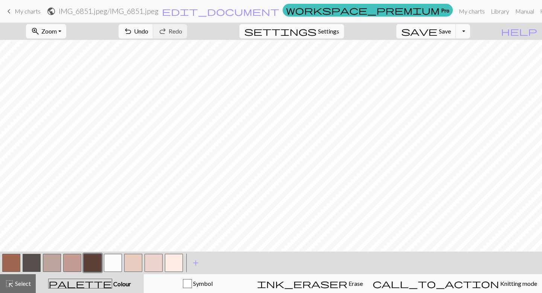
click at [35, 263] on button "button" at bounding box center [32, 263] width 18 height 18
click at [14, 264] on button "button" at bounding box center [11, 263] width 18 height 18
click at [114, 263] on button "button" at bounding box center [113, 263] width 18 height 18
click at [14, 260] on button "button" at bounding box center [11, 263] width 18 height 18
click at [32, 260] on button "button" at bounding box center [32, 263] width 18 height 18
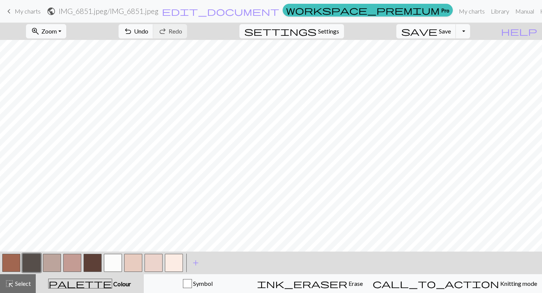
click at [17, 264] on button "button" at bounding box center [11, 263] width 18 height 18
click at [37, 263] on button "button" at bounding box center [32, 263] width 18 height 18
click at [8, 267] on button "button" at bounding box center [11, 263] width 18 height 18
click at [33, 263] on button "button" at bounding box center [32, 263] width 18 height 18
click at [9, 262] on button "button" at bounding box center [11, 263] width 18 height 18
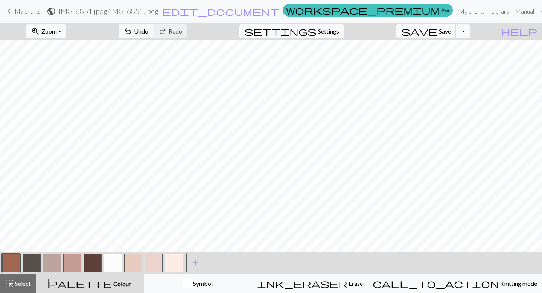
click at [82, 262] on div at bounding box center [92, 262] width 20 height 20
click at [71, 264] on button "button" at bounding box center [72, 263] width 18 height 18
click at [13, 263] on button "button" at bounding box center [11, 263] width 18 height 18
click at [33, 262] on button "button" at bounding box center [32, 263] width 18 height 18
click at [93, 264] on button "button" at bounding box center [93, 263] width 18 height 18
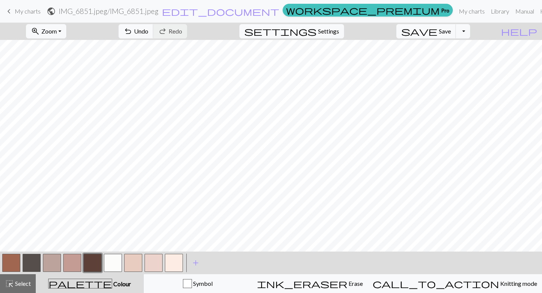
click at [114, 261] on button "button" at bounding box center [113, 263] width 18 height 18
click at [35, 265] on button "button" at bounding box center [32, 263] width 18 height 18
click at [96, 263] on button "button" at bounding box center [93, 263] width 18 height 18
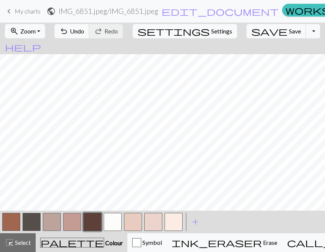
click at [9, 222] on button "button" at bounding box center [11, 222] width 18 height 18
click at [94, 219] on button "button" at bounding box center [93, 222] width 18 height 18
click at [114, 222] on button "button" at bounding box center [113, 222] width 18 height 18
click at [106, 219] on button "button" at bounding box center [113, 222] width 18 height 18
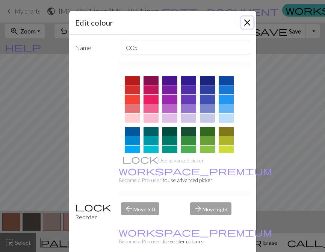
click at [250, 20] on button "Close" at bounding box center [248, 23] width 12 height 12
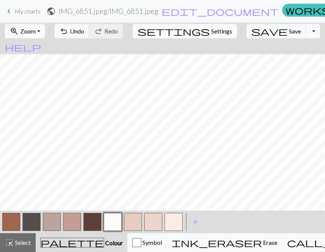
click at [32, 217] on button "button" at bounding box center [32, 222] width 18 height 18
click at [97, 224] on button "button" at bounding box center [93, 222] width 18 height 18
click at [115, 222] on button "button" at bounding box center [113, 222] width 18 height 18
click at [12, 217] on button "button" at bounding box center [11, 222] width 18 height 18
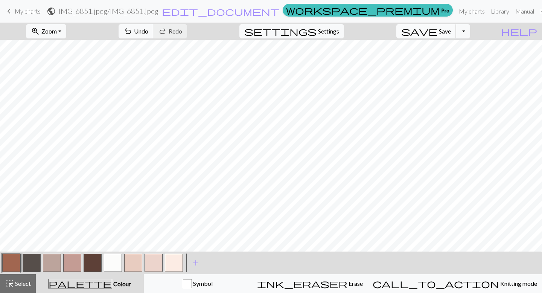
click at [437, 36] on span "save" at bounding box center [419, 31] width 36 height 11
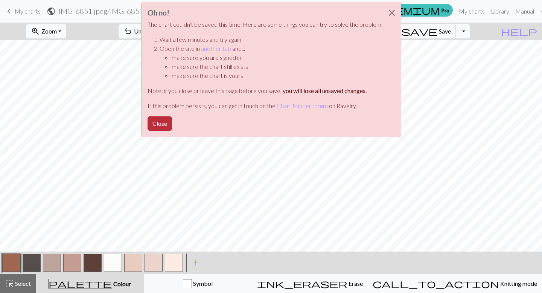
click at [153, 123] on button "Close" at bounding box center [159, 123] width 24 height 14
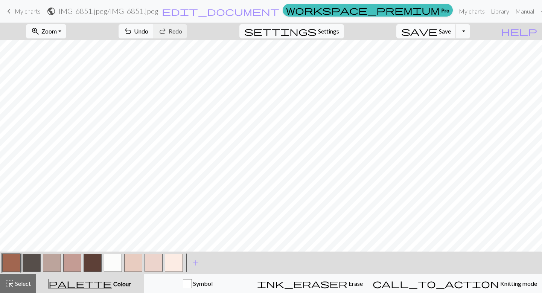
click at [450, 29] on button "save Save Save" at bounding box center [426, 31] width 60 height 14
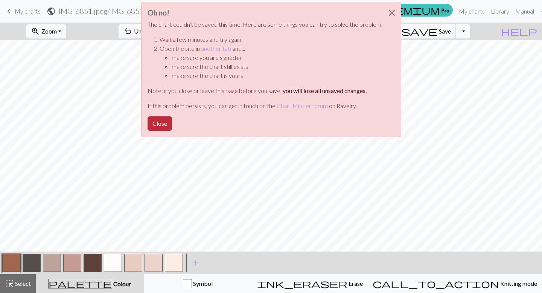
click at [164, 122] on button "Close" at bounding box center [159, 123] width 24 height 14
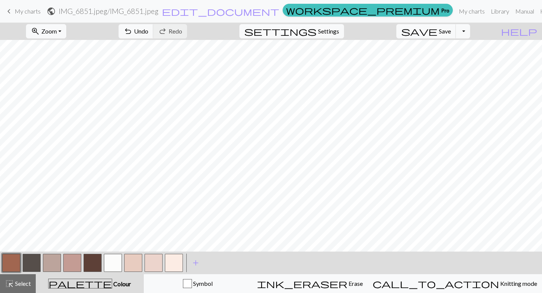
click at [158, 11] on h2 "IMG_6851.jpeg / IMG_6851.jpeg" at bounding box center [109, 11] width 100 height 9
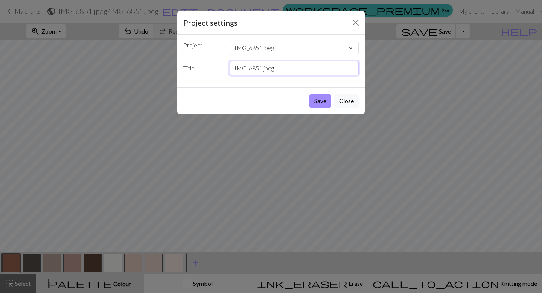
click at [263, 70] on input "IMG_6851.jpeg" at bounding box center [293, 68] width 129 height 14
drag, startPoint x: 261, startPoint y: 70, endPoint x: 214, endPoint y: 67, distance: 47.8
click at [214, 69] on div "Title IMG_6851.jpeg" at bounding box center [271, 68] width 184 height 14
type input "Bear2.jpeg"
click at [314, 101] on button "Save" at bounding box center [320, 101] width 22 height 14
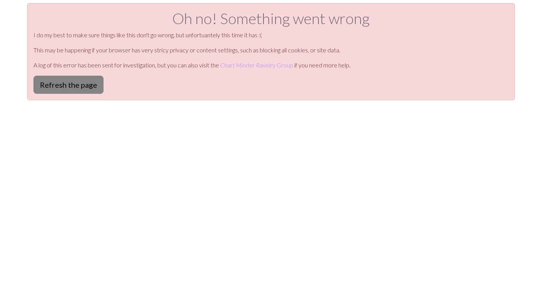
click at [51, 82] on button "Refresh the page" at bounding box center [68, 85] width 70 height 18
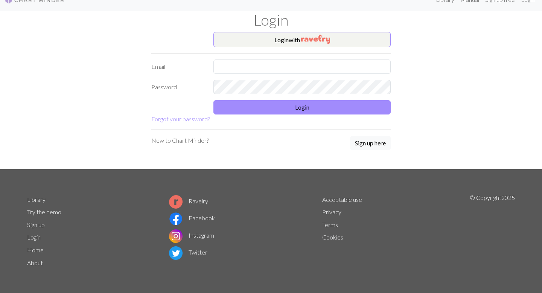
scroll to position [12, 0]
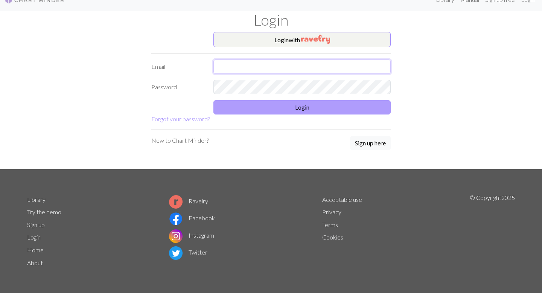
type input "[EMAIL_ADDRESS][DOMAIN_NAME]"
click at [243, 112] on button "Login" at bounding box center [301, 107] width 177 height 14
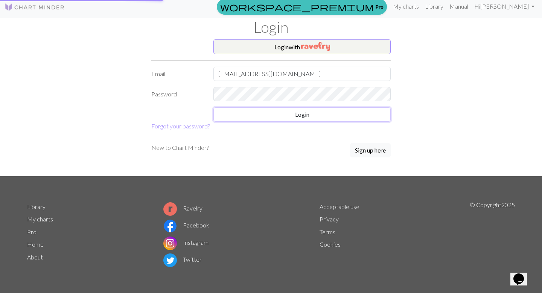
scroll to position [5, 0]
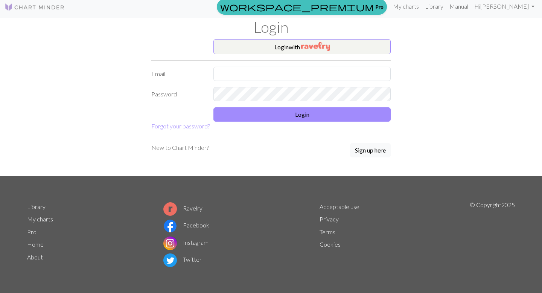
scroll to position [5, 0]
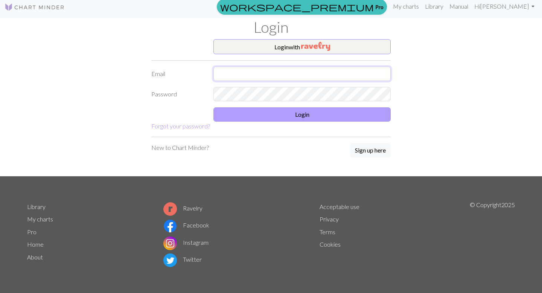
type input "mollymeiheinlein@gmail.com"
click at [256, 115] on button "Login" at bounding box center [301, 114] width 177 height 14
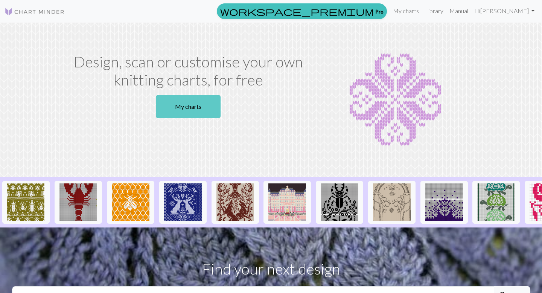
click at [191, 110] on link "My charts" at bounding box center [188, 106] width 65 height 23
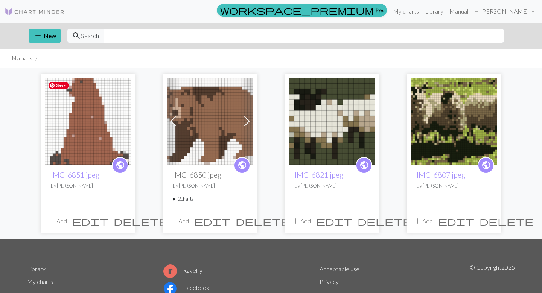
click at [84, 132] on img at bounding box center [88, 121] width 87 height 87
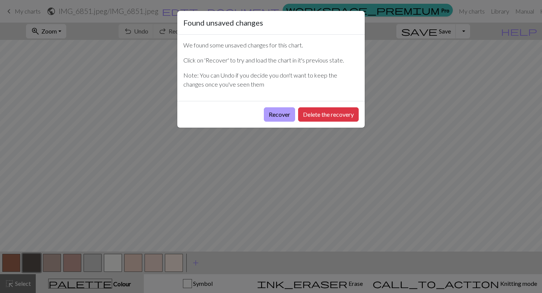
click at [282, 115] on button "Recover" at bounding box center [279, 114] width 31 height 14
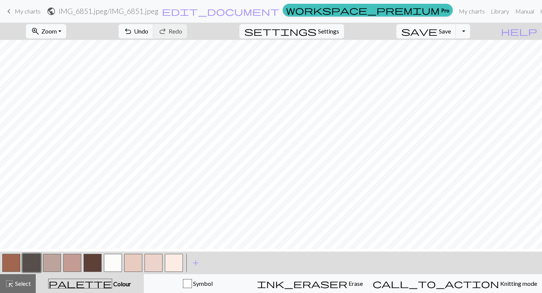
scroll to position [3, 0]
click at [437, 30] on span "save" at bounding box center [419, 31] width 36 height 11
click at [447, 29] on div "Chart saved" at bounding box center [271, 15] width 542 height 30
